Goal: Information Seeking & Learning: Learn about a topic

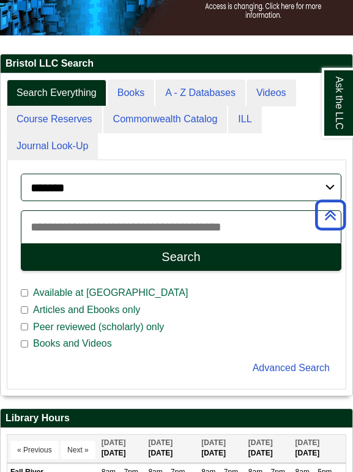
click at [137, 220] on input "Search articles, books, journals & more" at bounding box center [181, 226] width 320 height 33
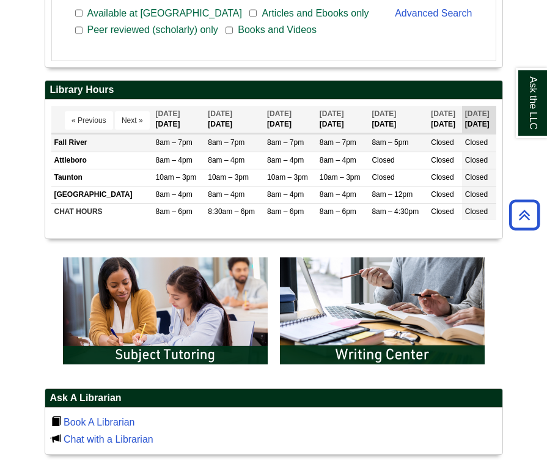
click at [191, 144] on td "8am – 7pm" at bounding box center [179, 142] width 53 height 17
click at [67, 142] on td "Fall River" at bounding box center [101, 142] width 101 height 17
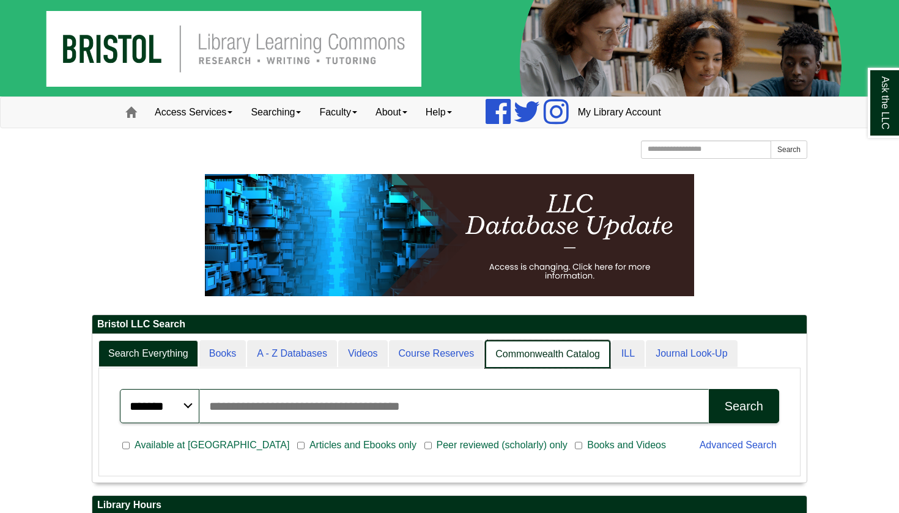
scroll to position [-1, 0]
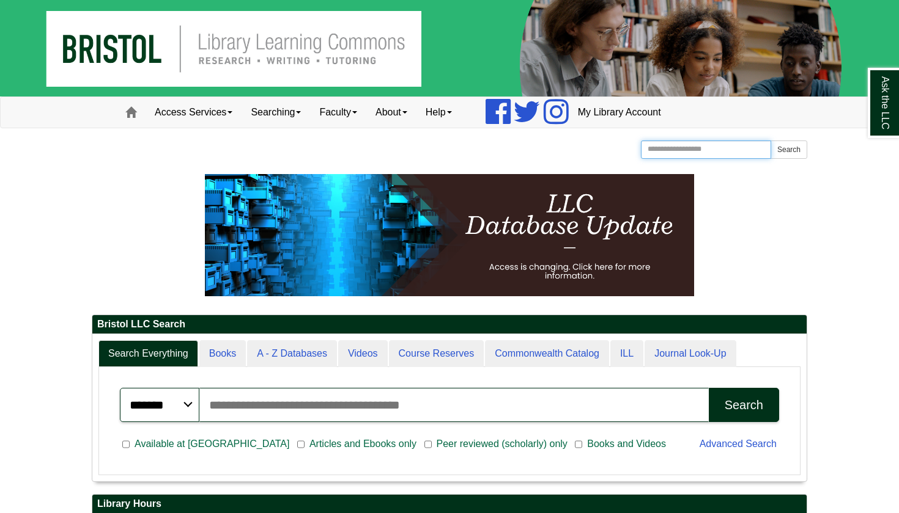
click at [700, 149] on input "Search the Website" at bounding box center [706, 150] width 130 height 18
type input "**********"
click at [793, 152] on button "Search" at bounding box center [788, 150] width 37 height 18
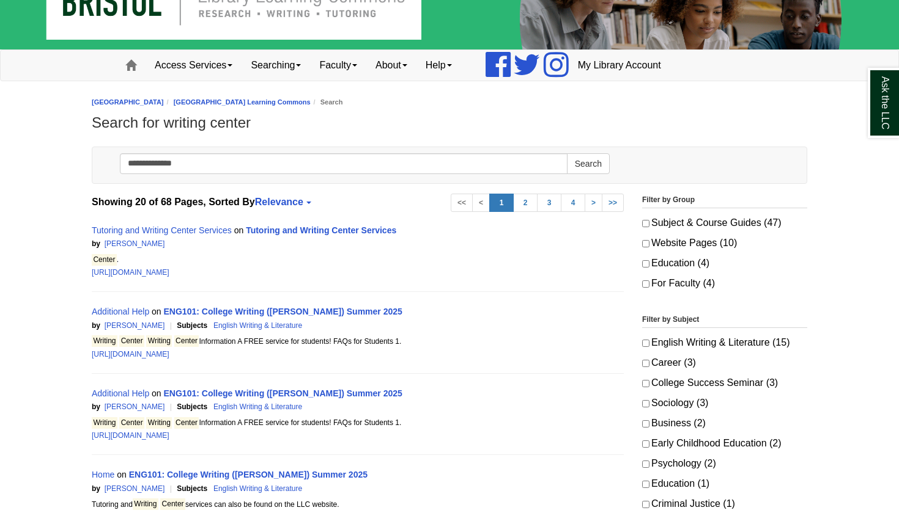
scroll to position [59, 0]
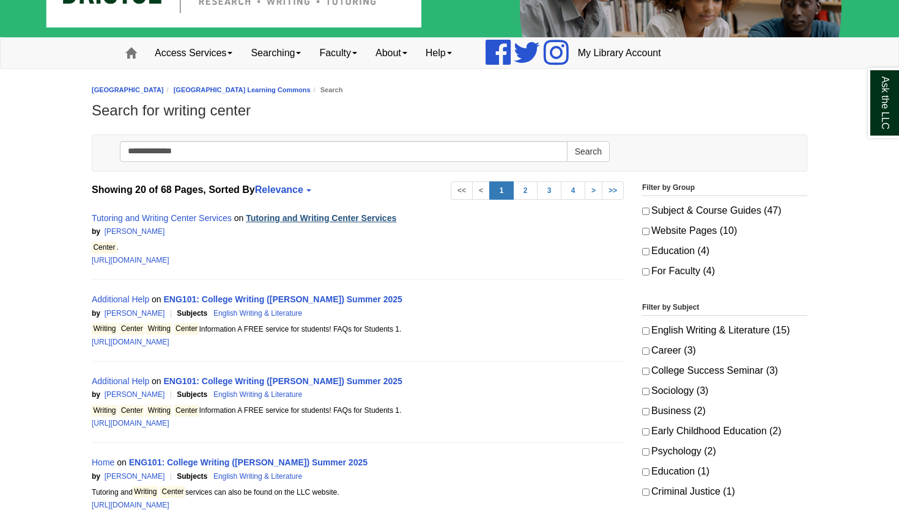
click at [350, 219] on link "Tutoring and Writing Center Services" at bounding box center [321, 218] width 150 height 10
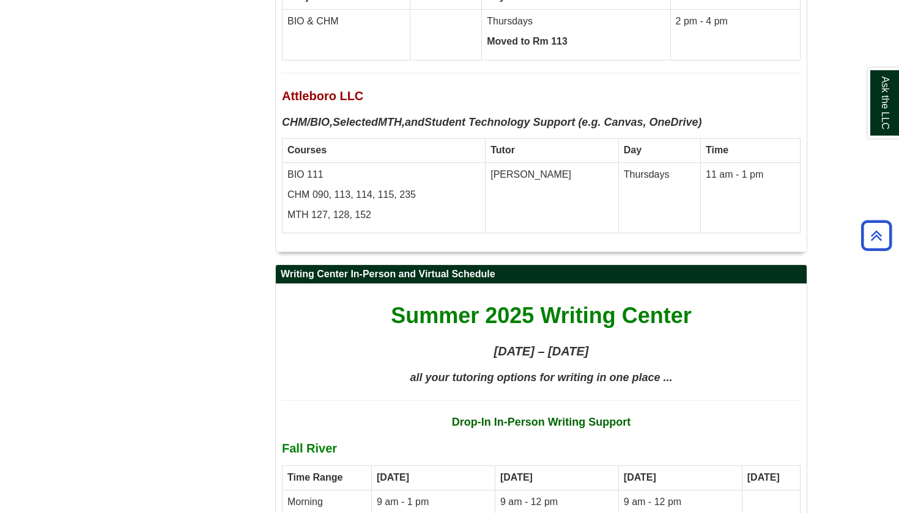
scroll to position [3835, 0]
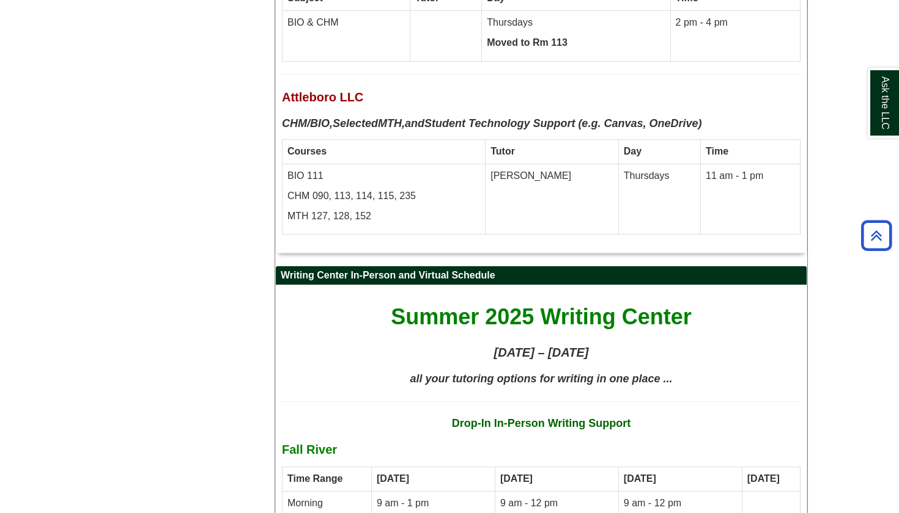
click at [512, 418] on strong "Drop-In In-Person Writing Support" at bounding box center [541, 424] width 179 height 12
